Goal: Register for event/course

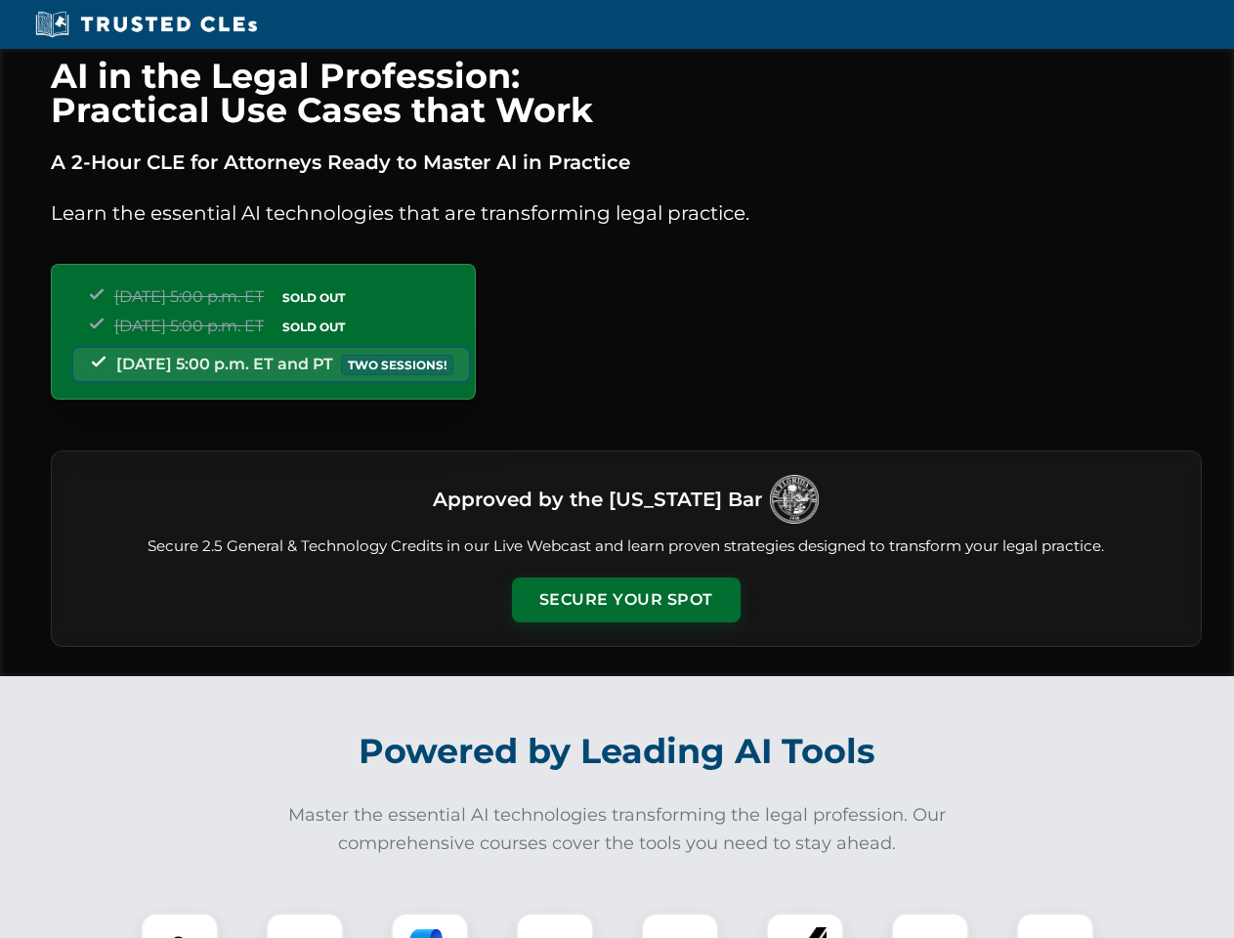
click at [625, 600] on button "Secure Your Spot" at bounding box center [626, 600] width 229 height 45
click at [180, 925] on img at bounding box center [179, 951] width 57 height 57
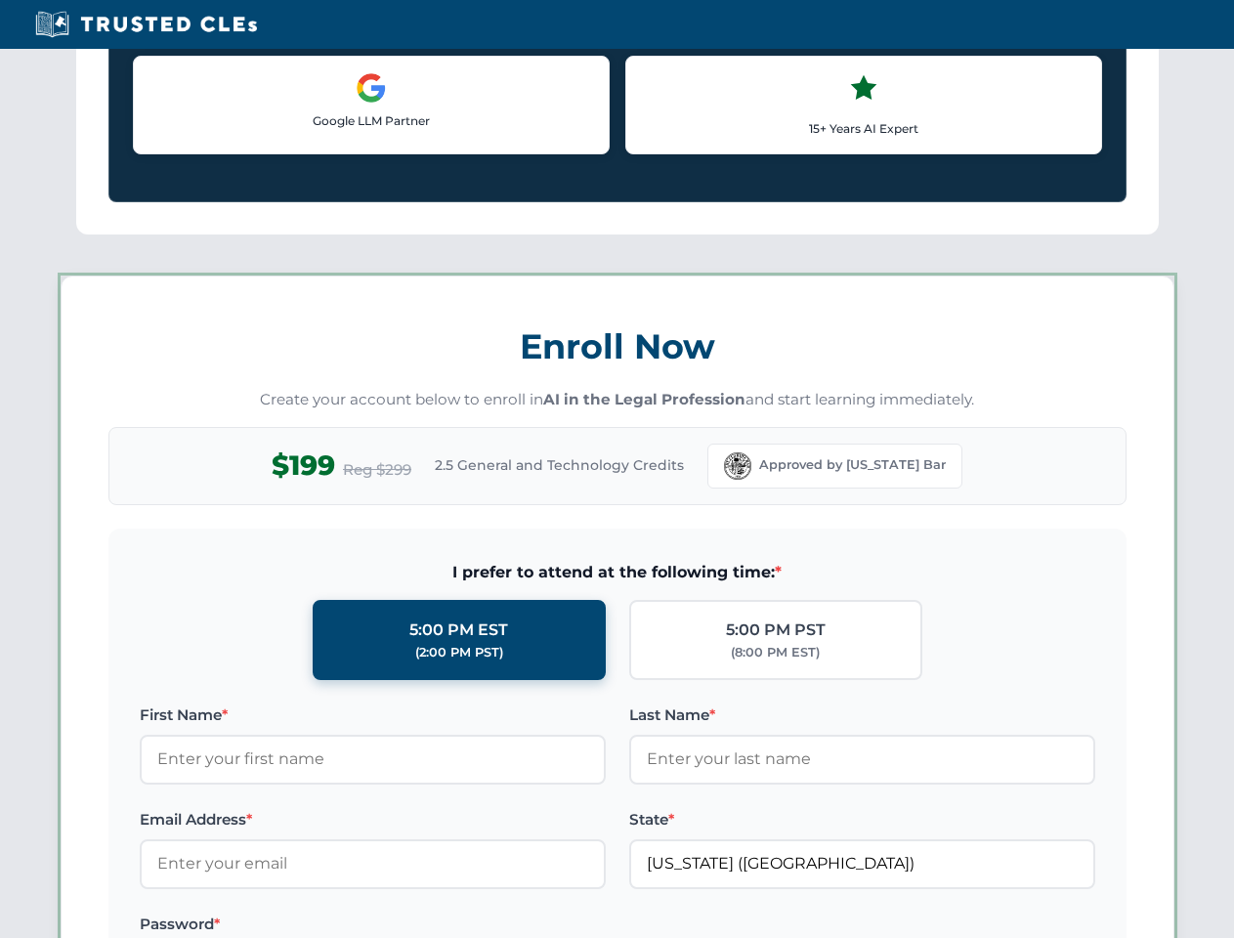
click at [555, 925] on label "Password *" at bounding box center [373, 924] width 466 height 23
